Goal: Information Seeking & Learning: Check status

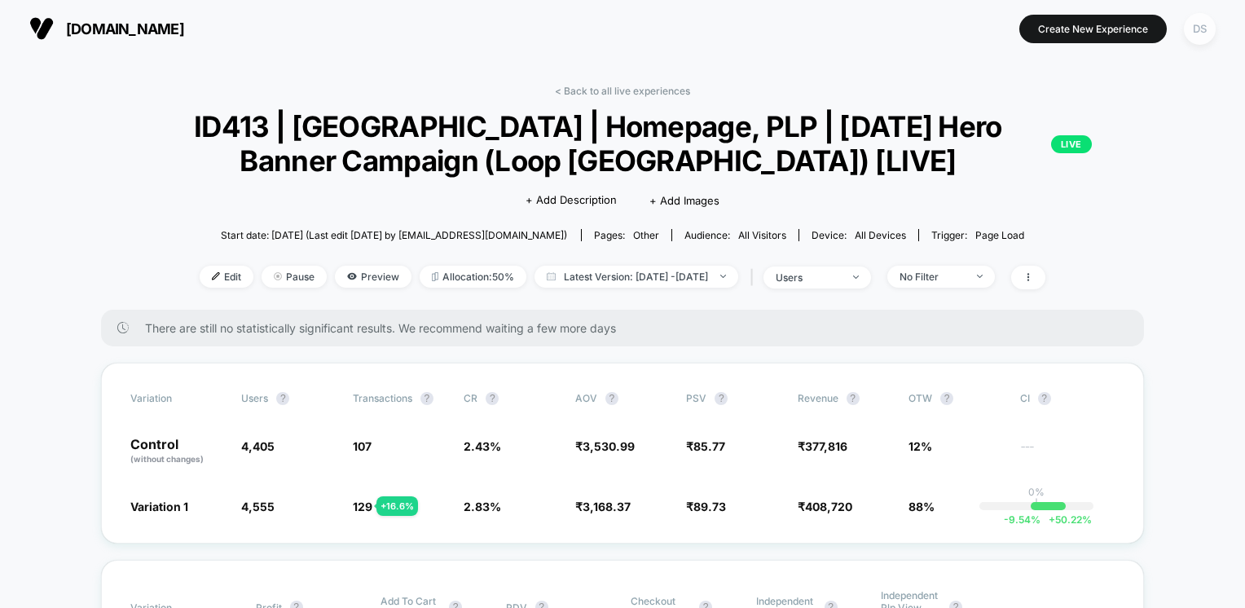
click at [1203, 30] on div "DS" at bounding box center [1200, 29] width 32 height 32
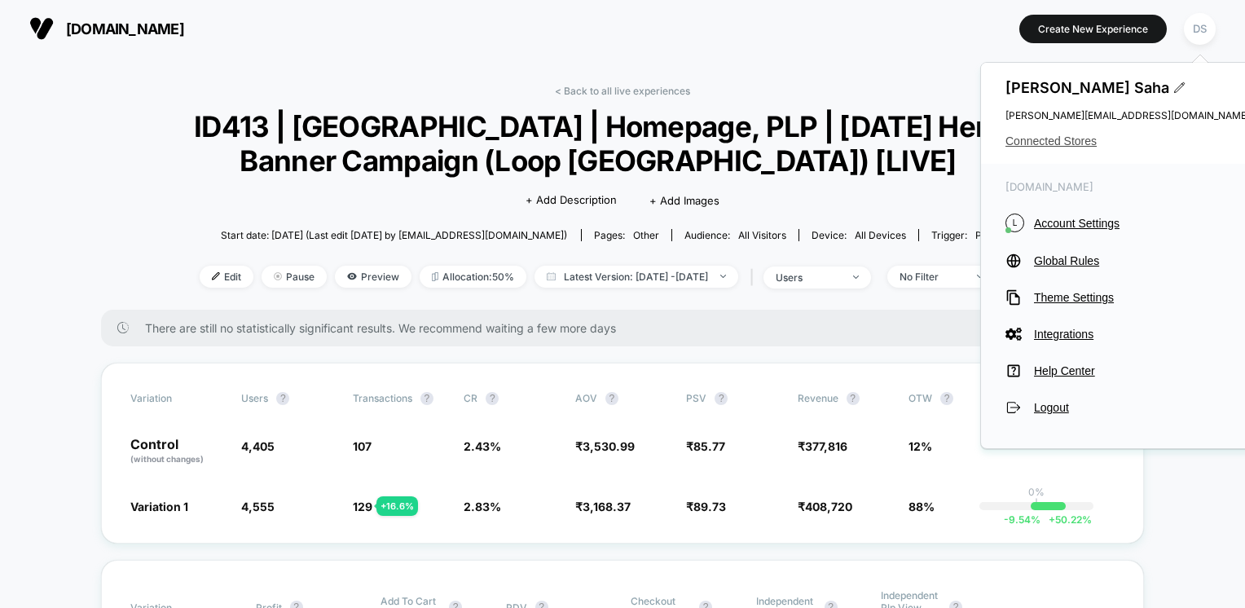
click at [1085, 145] on span "Connected Stores" at bounding box center [1128, 140] width 244 height 13
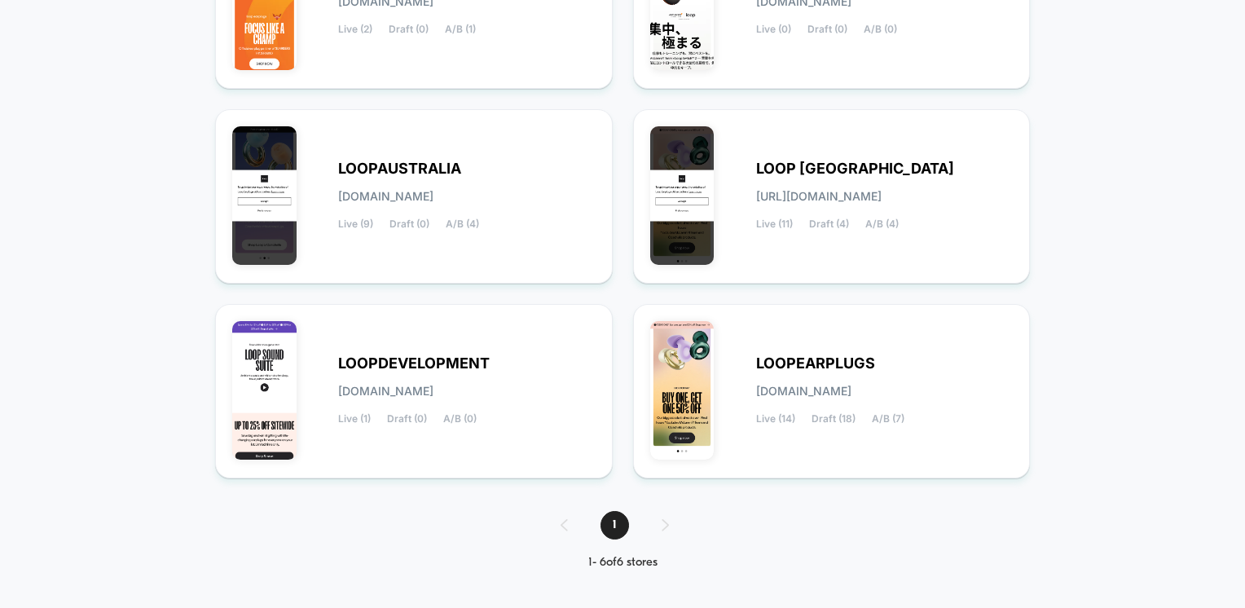
scroll to position [306, 0]
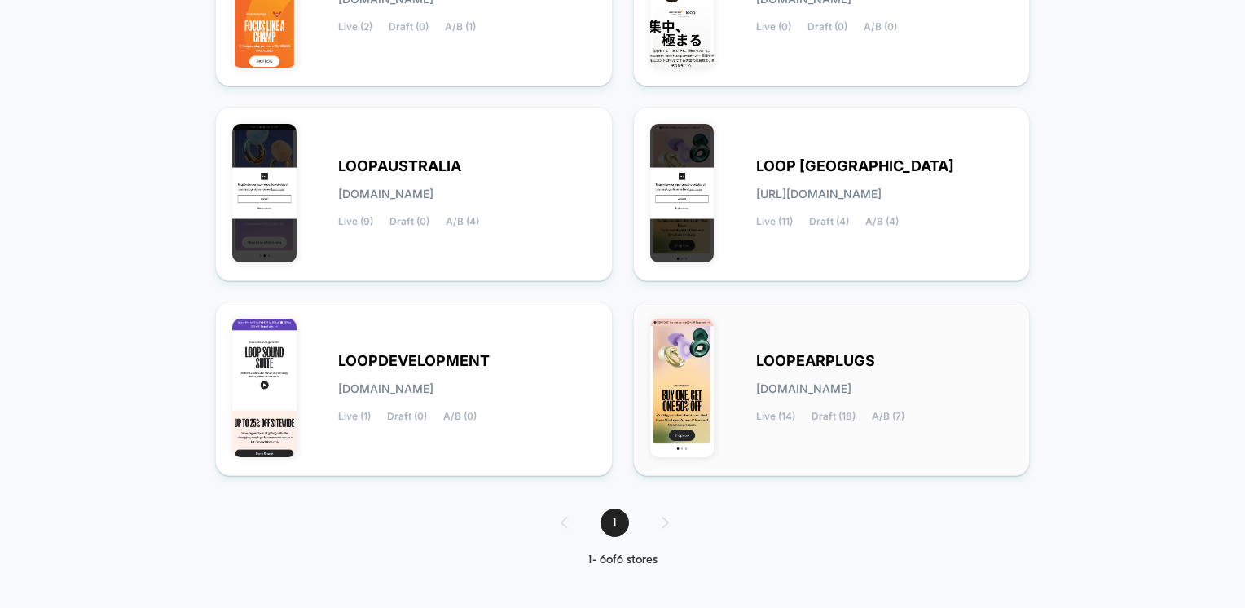
click at [814, 363] on span "LOOPEARPLUGS" at bounding box center [815, 360] width 119 height 11
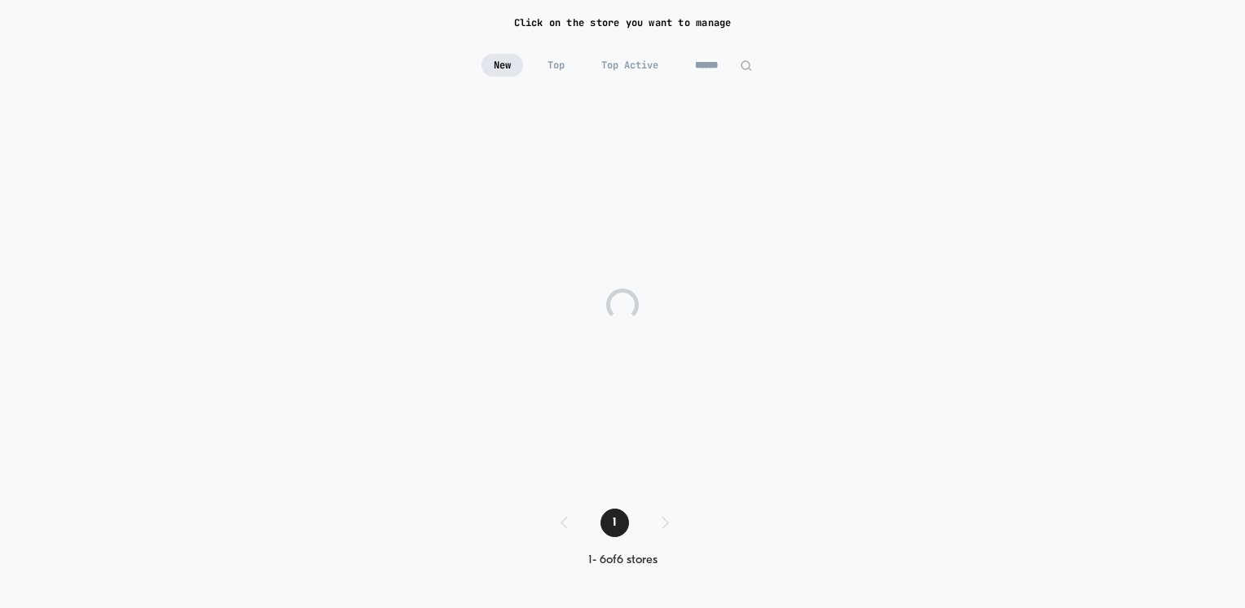
scroll to position [117, 0]
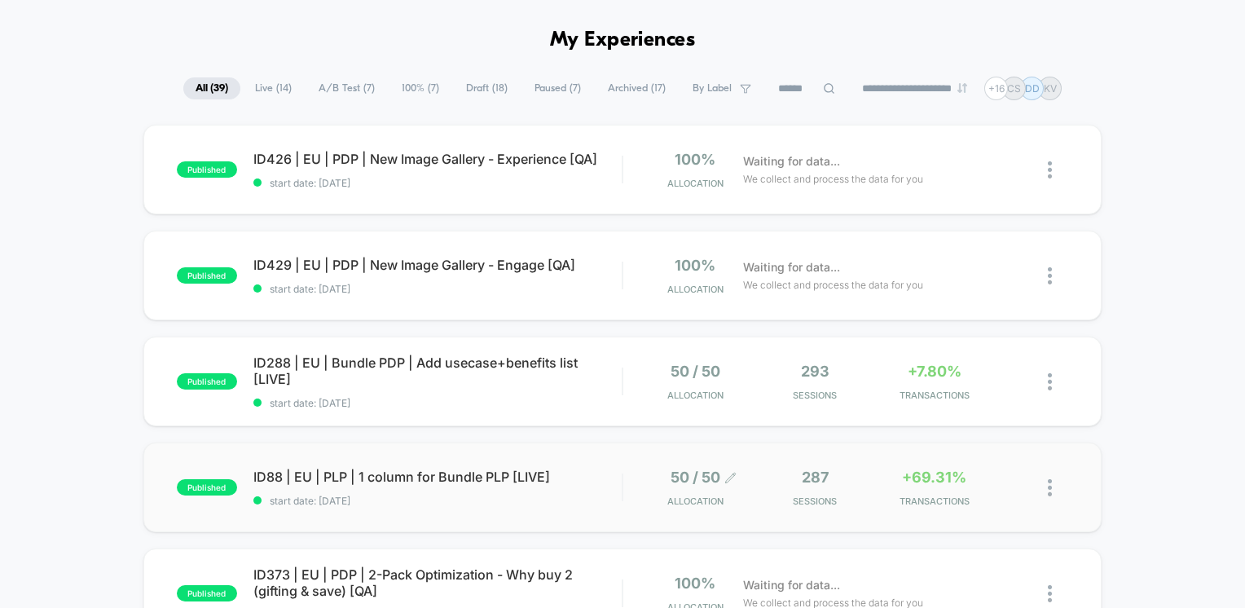
scroll to position [81, 0]
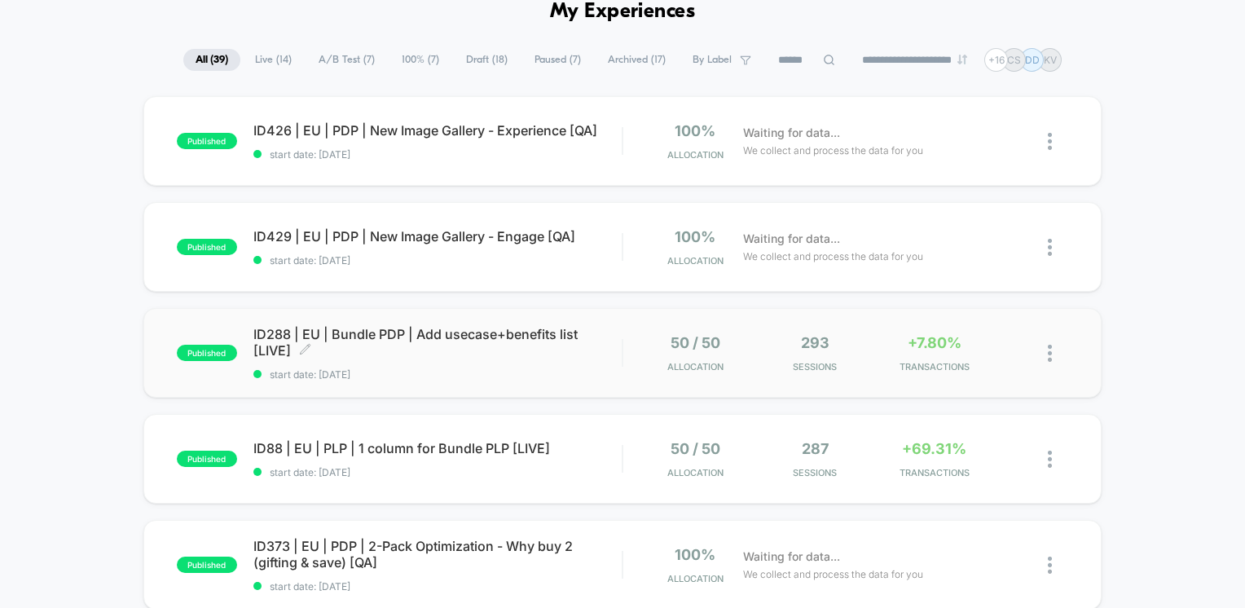
click at [532, 346] on span "ID288 | EU | Bundle PDP | Add usecase+benefits list [LIVE] Click to edit experi…" at bounding box center [437, 342] width 369 height 33
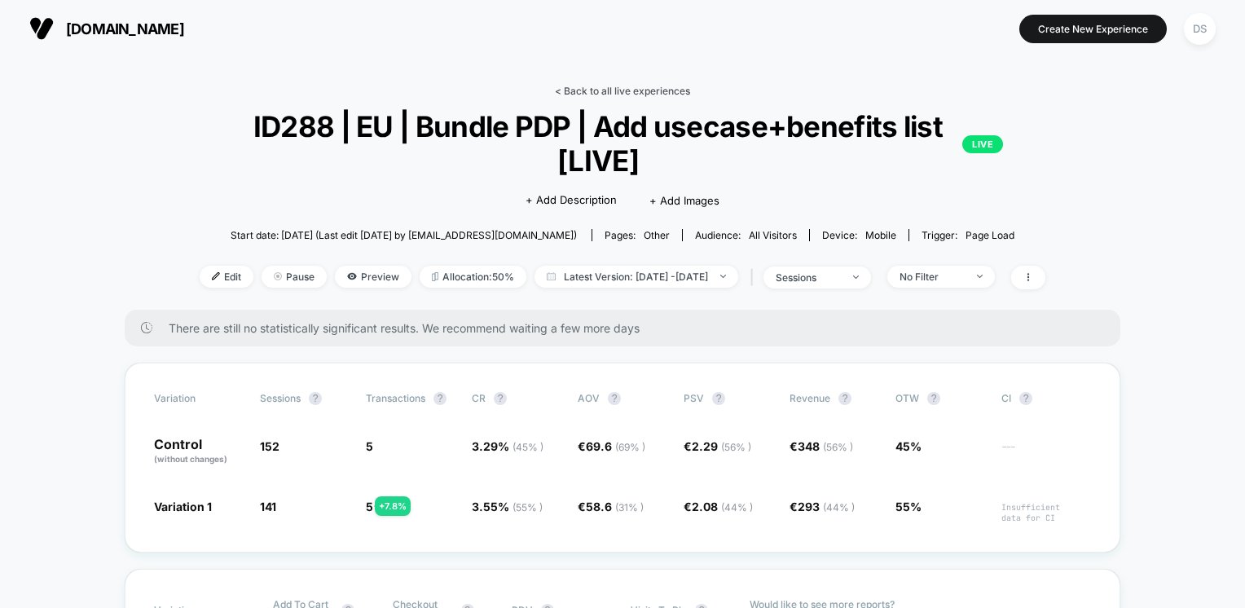
click at [590, 93] on link "< Back to all live experiences" at bounding box center [622, 91] width 135 height 12
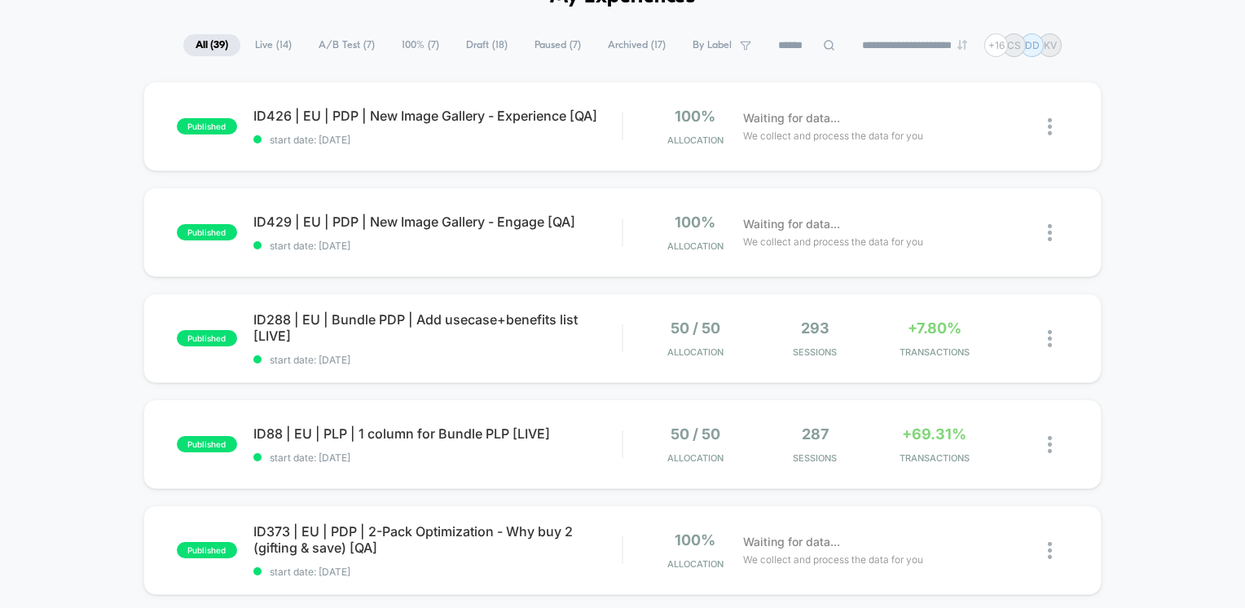
scroll to position [244, 0]
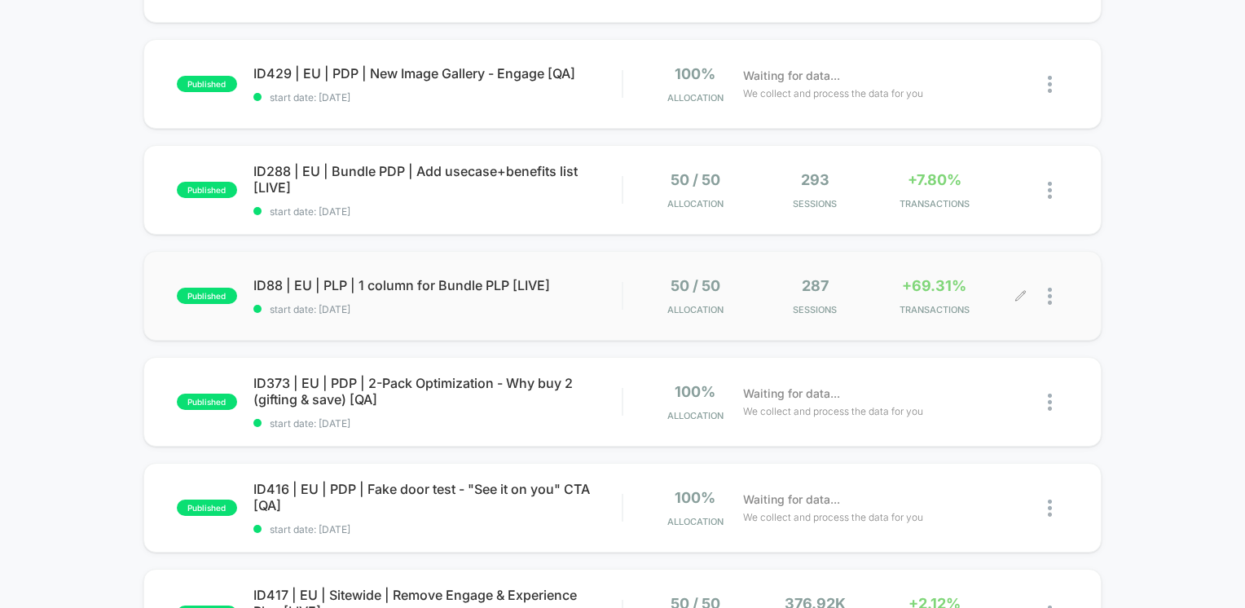
click at [876, 313] on div "50 / 50 Allocation 287 Sessions +69.31% TRANSACTIONS" at bounding box center [830, 296] width 381 height 38
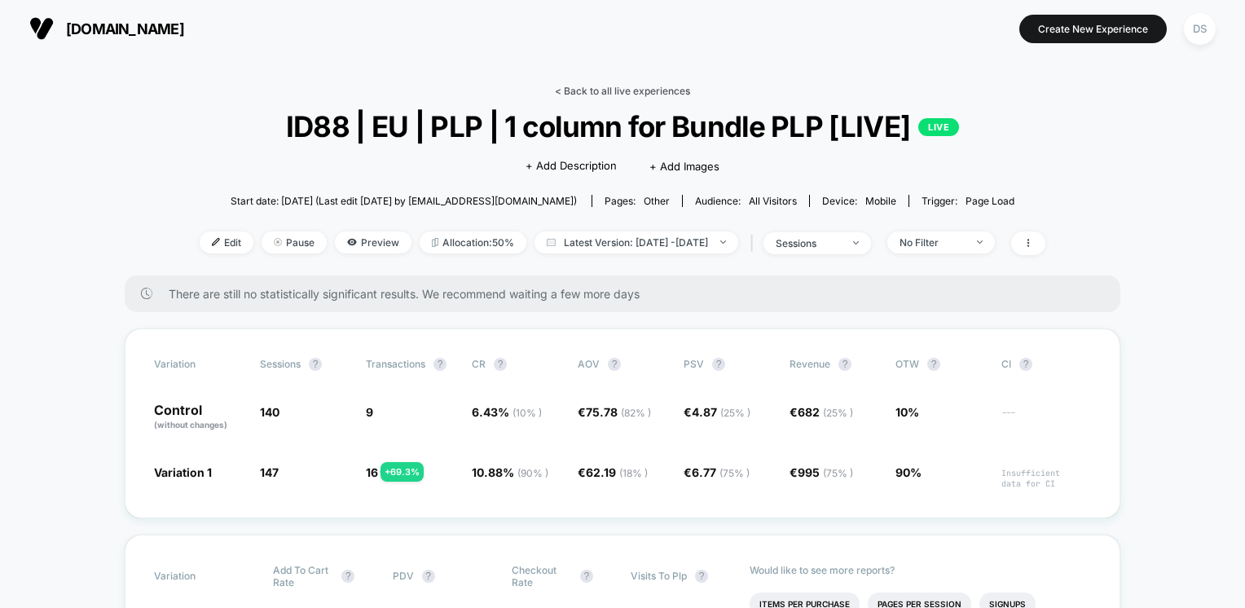
click at [586, 86] on link "< Back to all live experiences" at bounding box center [622, 91] width 135 height 12
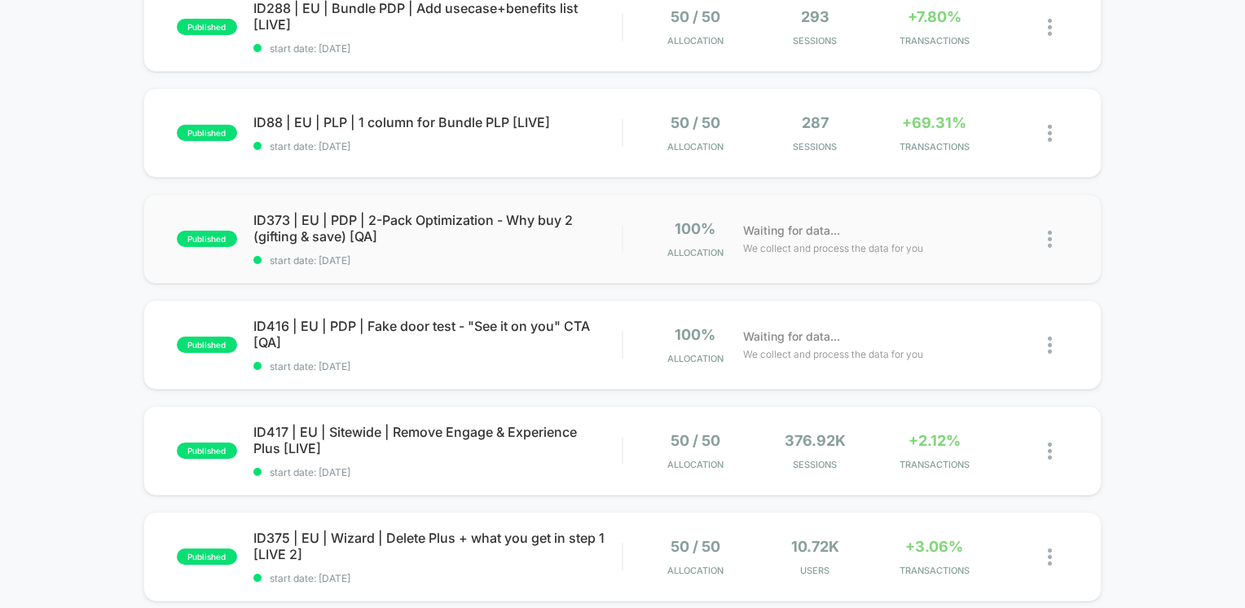
scroll to position [652, 0]
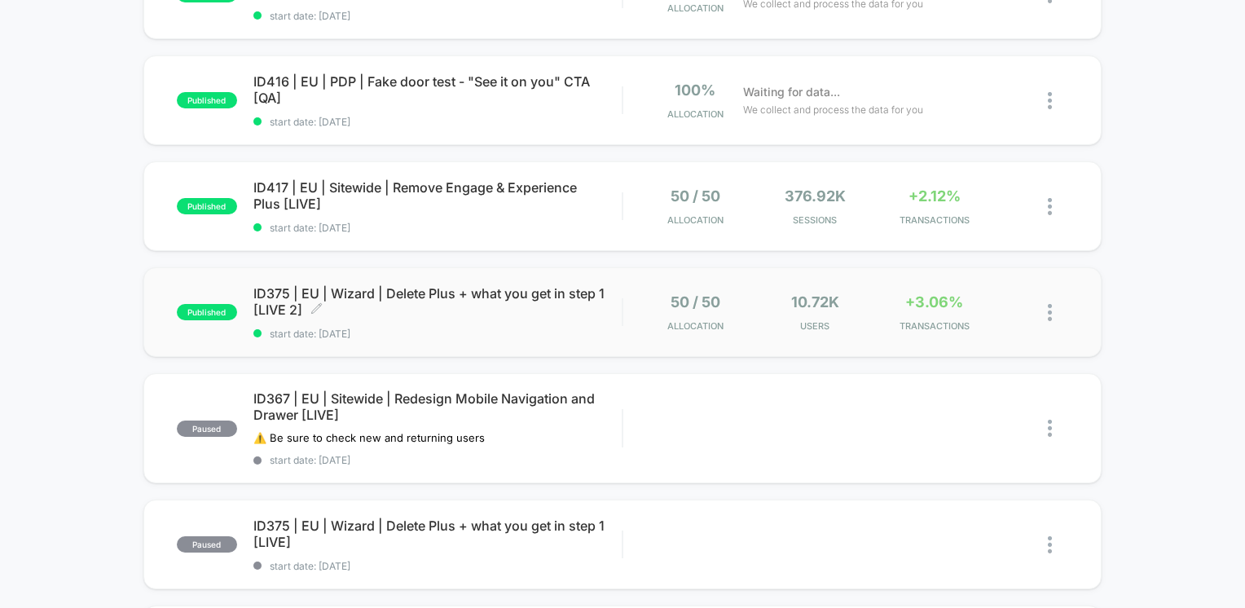
click at [355, 291] on span "ID375 | EU | Wizard | Delete Plus + what you get in step 1 [LIVE 2] Click to ed…" at bounding box center [437, 301] width 369 height 33
